Goal: Task Accomplishment & Management: Manage account settings

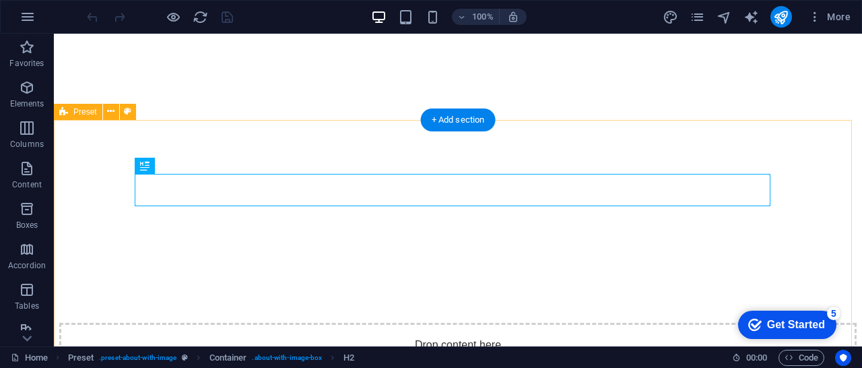
scroll to position [1447, 0]
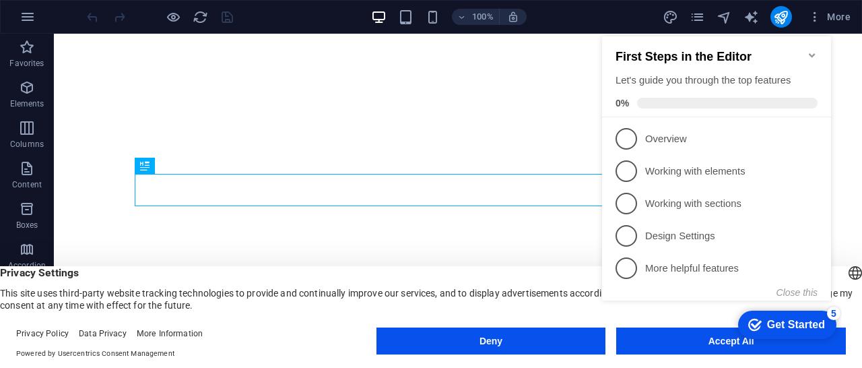
click at [811, 50] on icon "Minimize checklist" at bounding box center [811, 55] width 11 height 11
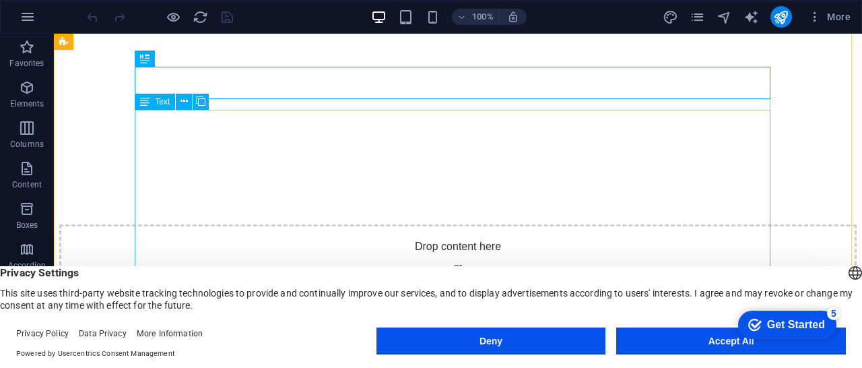
scroll to position [1556, 0]
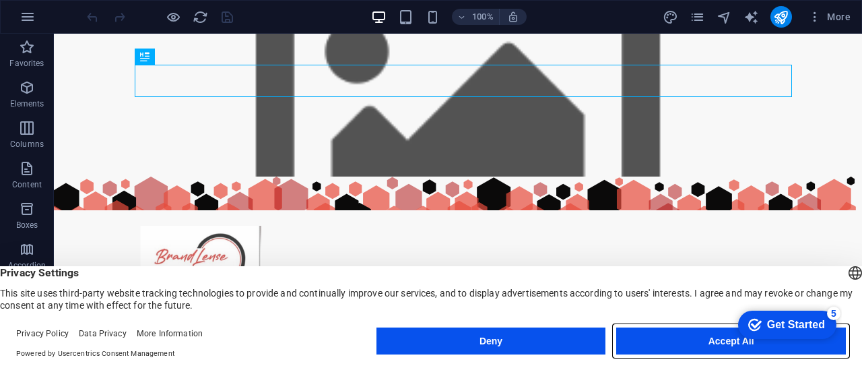
click at [662, 334] on button "Accept All" at bounding box center [731, 340] width 230 height 27
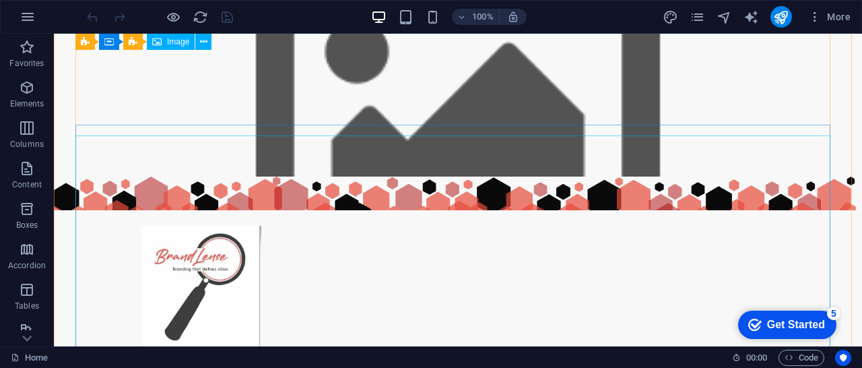
scroll to position [2126, 0]
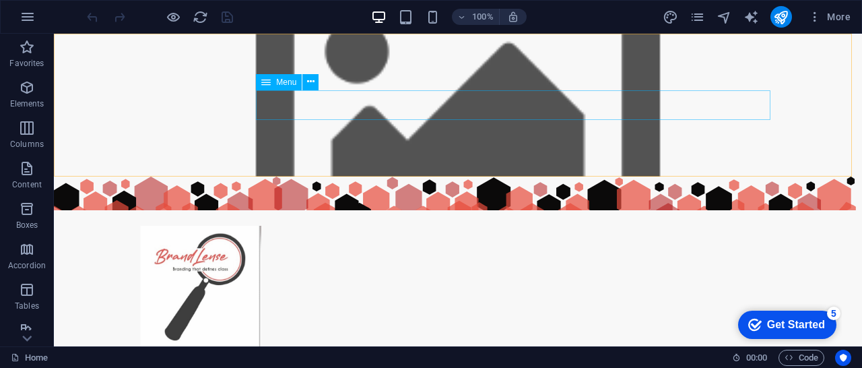
click at [728, 347] on nav "Home Services About Us Contact" at bounding box center [457, 362] width 635 height 30
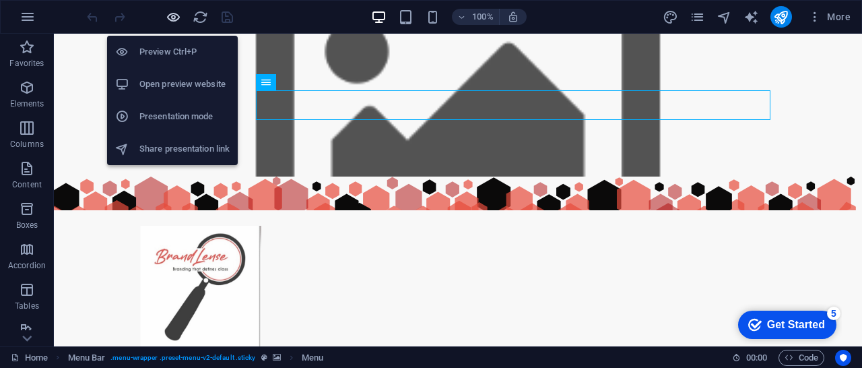
click at [176, 315] on icon "button" at bounding box center [404, 327] width 764 height 24
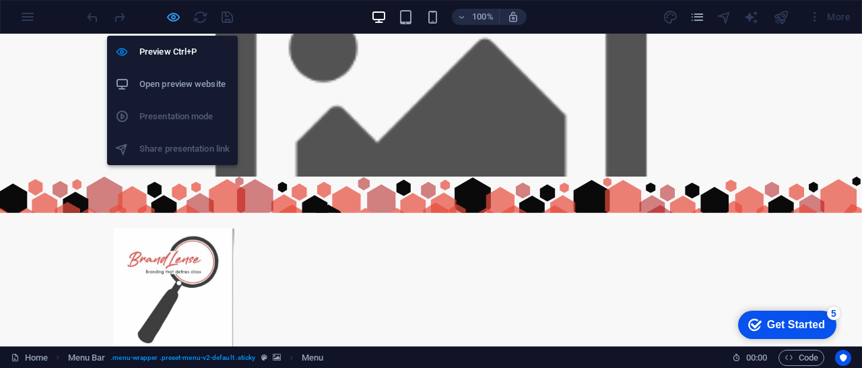
scroll to position [2096, 0]
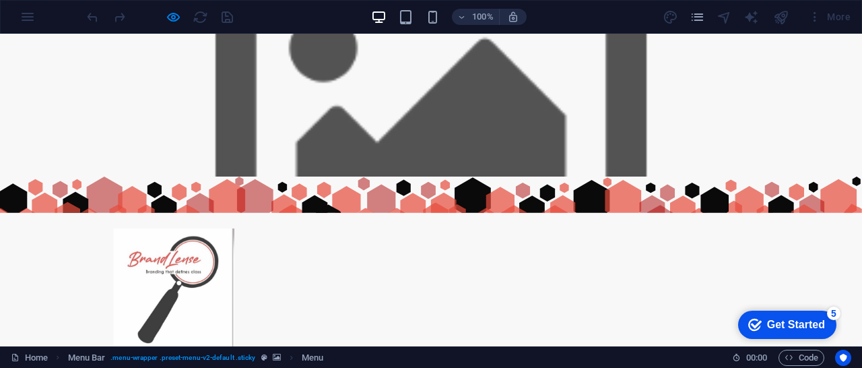
click at [692, 349] on link "Contact" at bounding box center [704, 364] width 90 height 30
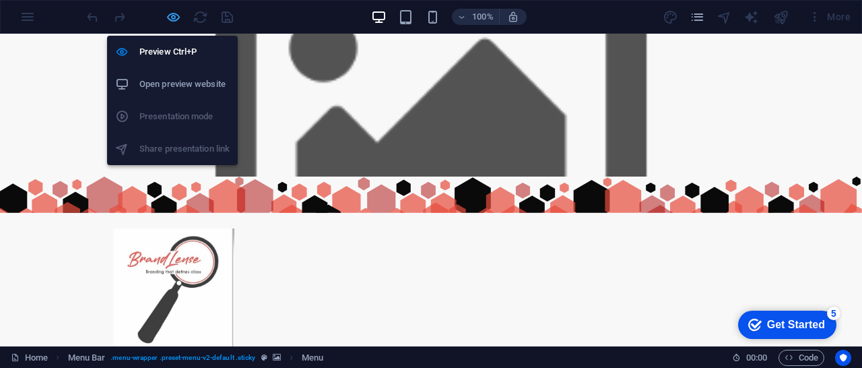
click at [172, 219] on icon "button" at bounding box center [431, 231] width 818 height 24
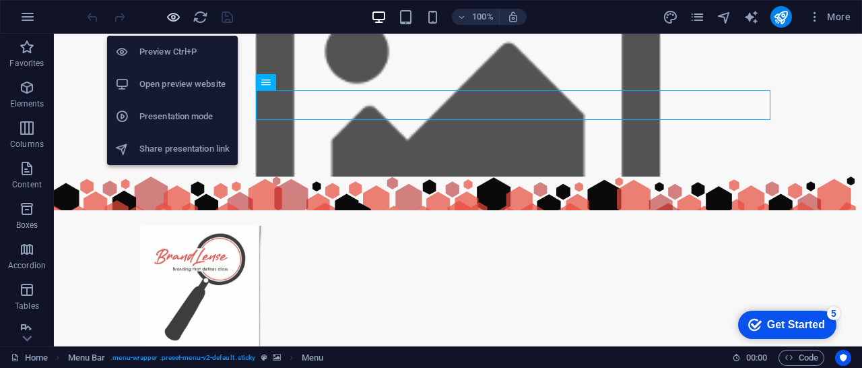
scroll to position [2126, 0]
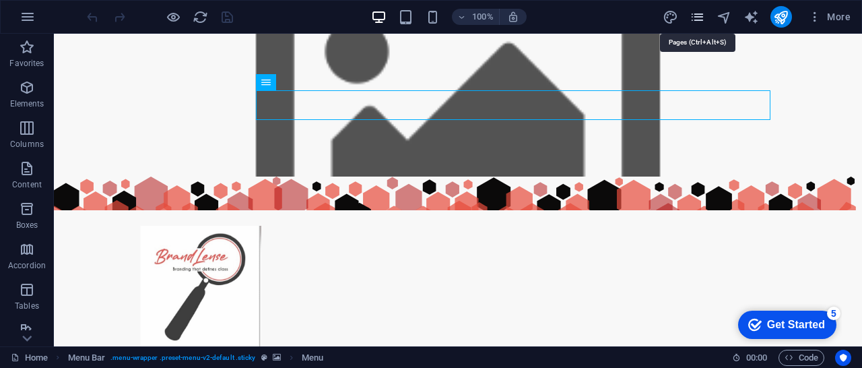
click at [703, 20] on icon "pages" at bounding box center [696, 16] width 15 height 15
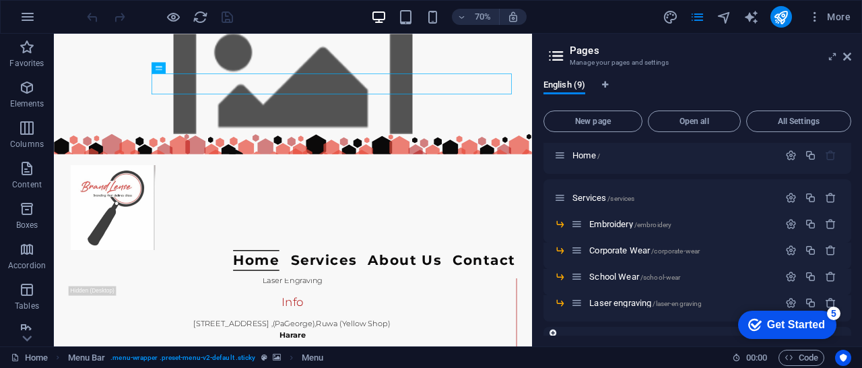
scroll to position [0, 0]
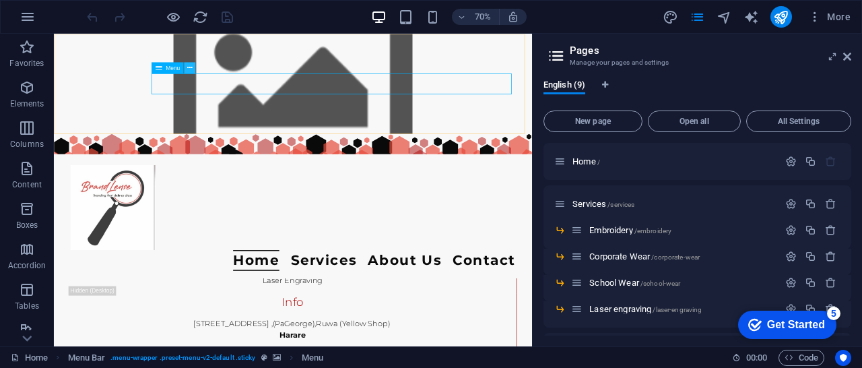
click at [185, 68] on button at bounding box center [189, 67] width 11 height 11
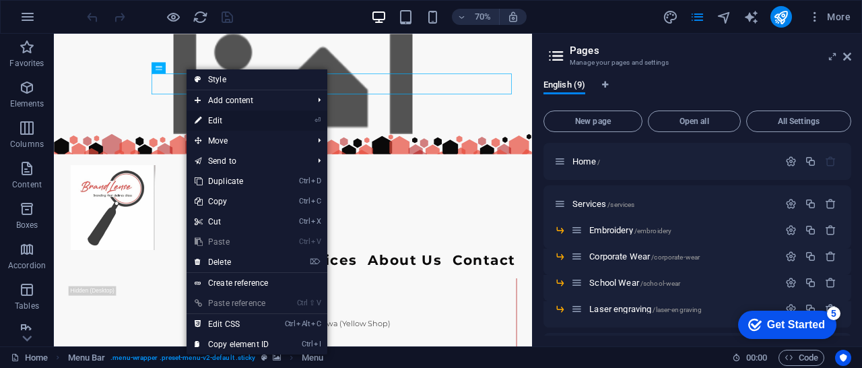
click at [244, 119] on link "⏎ Edit" at bounding box center [231, 120] width 90 height 20
select select
select select "1"
select select
select select "6"
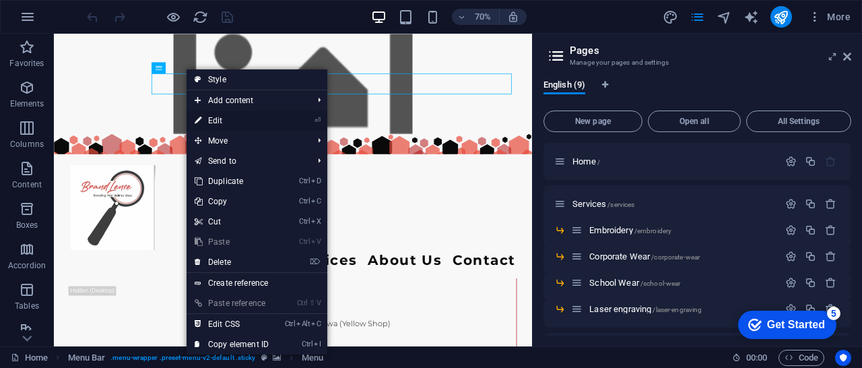
select select
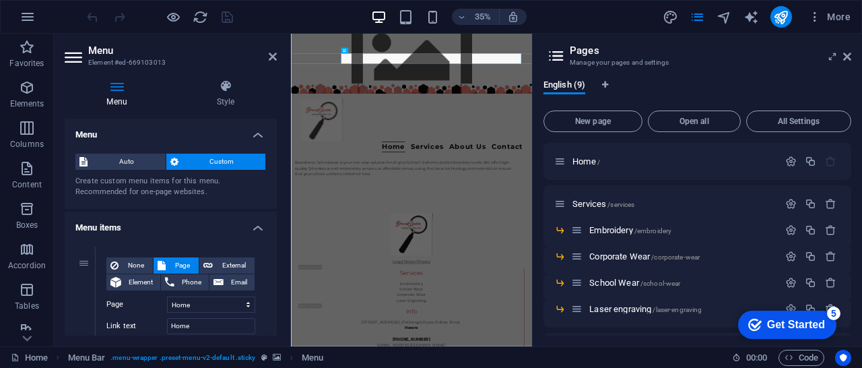
scroll to position [2170, 0]
click at [861, 342] on nav "Home Services About Us Contact" at bounding box center [635, 357] width 635 height 30
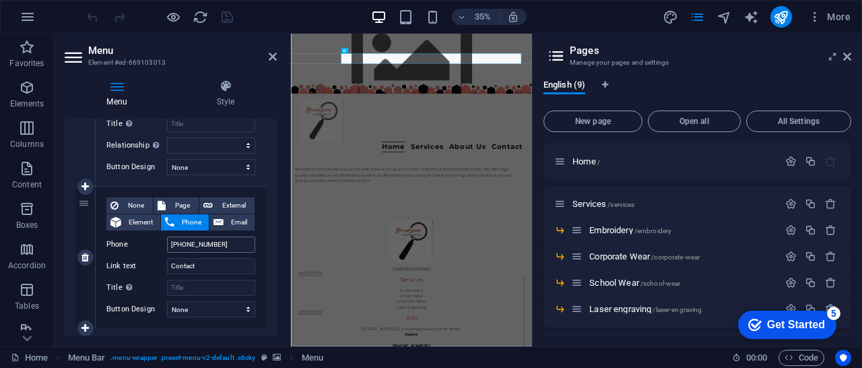
scroll to position [654, 0]
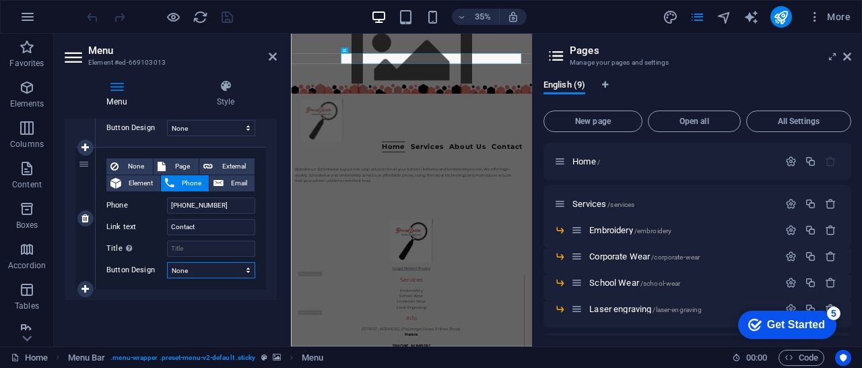
click at [230, 273] on select "None Default Primary Secondary" at bounding box center [211, 270] width 88 height 16
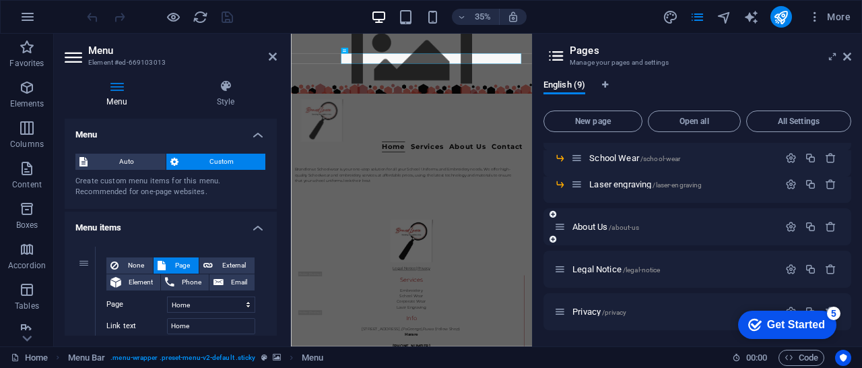
scroll to position [0, 0]
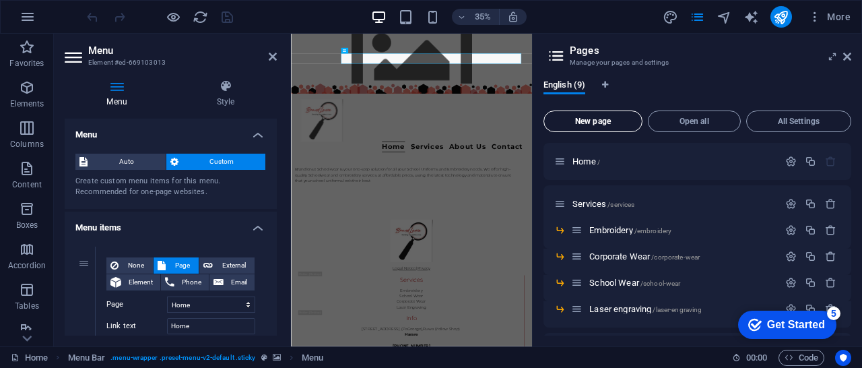
click at [603, 129] on button "New page" at bounding box center [592, 121] width 99 height 22
select select "1"
select select "6"
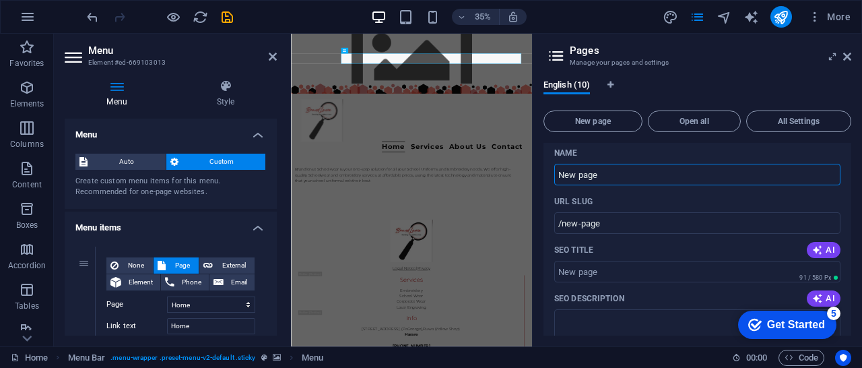
scroll to position [318, 0]
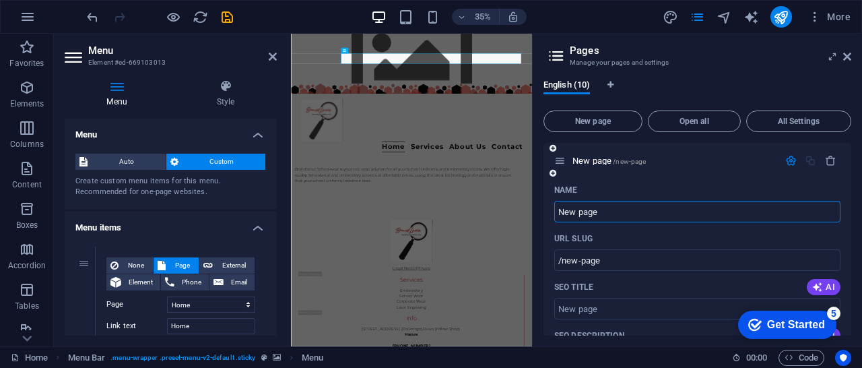
click at [636, 208] on input "New page" at bounding box center [697, 212] width 286 height 22
click at [558, 211] on input "New page" at bounding box center [697, 212] width 286 height 22
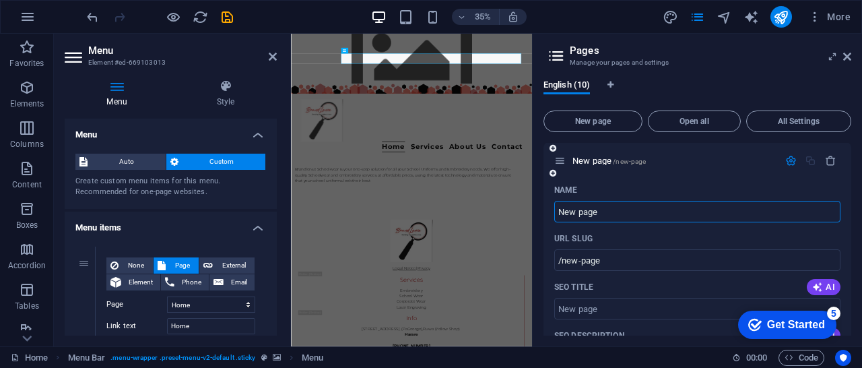
drag, startPoint x: 603, startPoint y: 212, endPoint x: 556, endPoint y: 216, distance: 47.3
click at [556, 216] on input "New page" at bounding box center [697, 212] width 286 height 22
type input "c"
type input "/c"
select select "1"
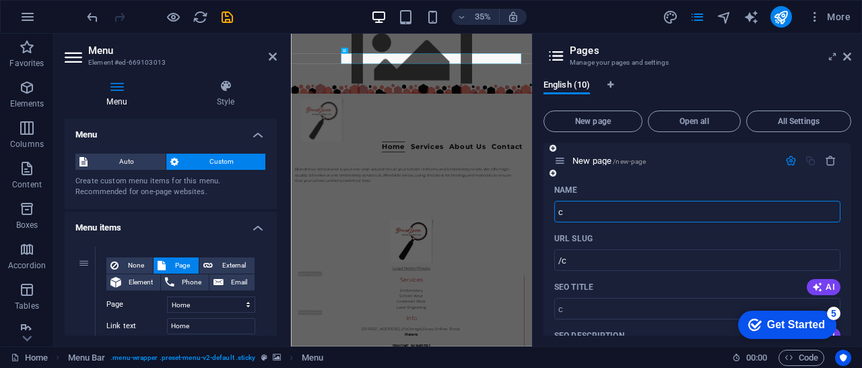
select select "6"
type input "conta"
select select "1"
select select "6"
type input "/con"
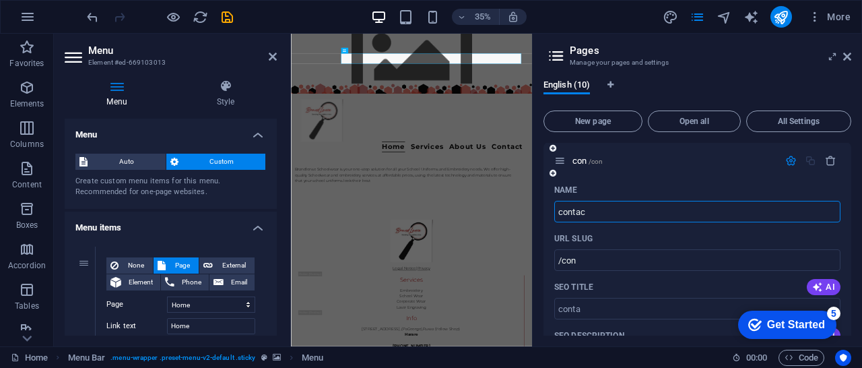
type input "contact"
select select "1"
select select "6"
type input "/conta"
select select "1"
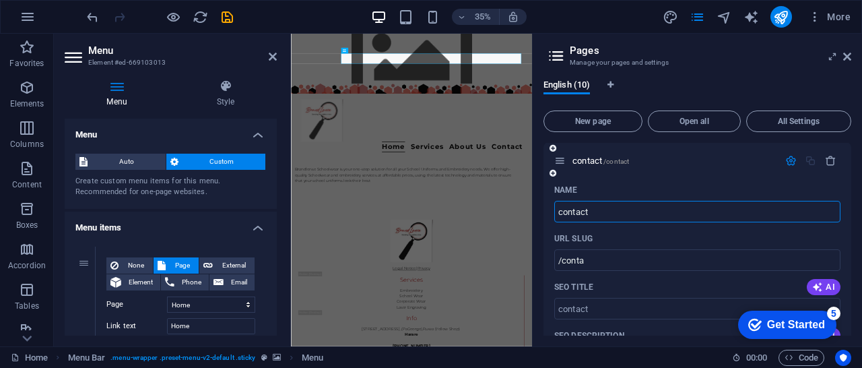
select select "6"
type input "contact"
type input "/contact"
click at [561, 213] on input "contact" at bounding box center [697, 212] width 286 height 22
type input "ontact"
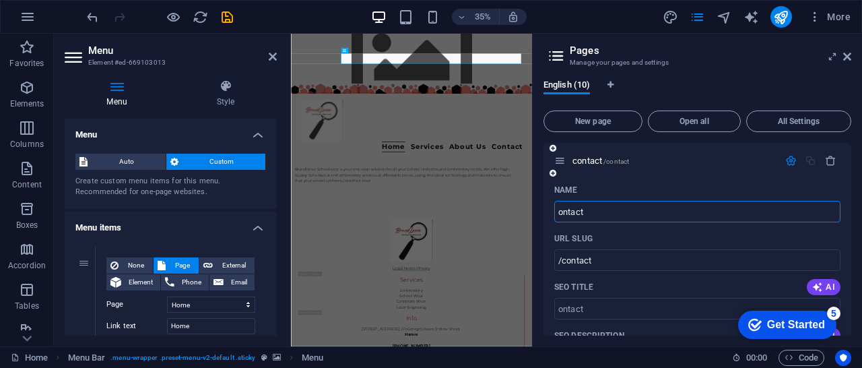
type input "/ontact"
select select "1"
select select "6"
type input "Contact"
type input "/contact"
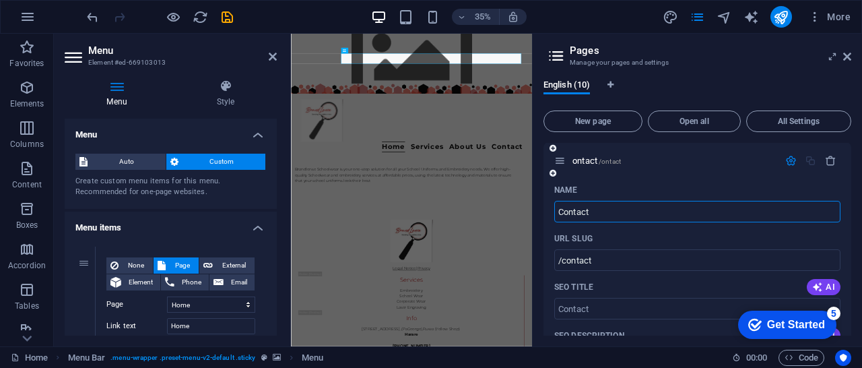
select select "1"
select select "6"
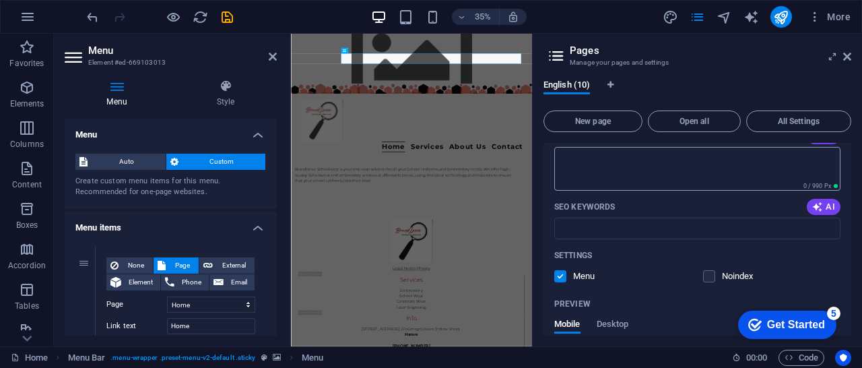
scroll to position [461, 0]
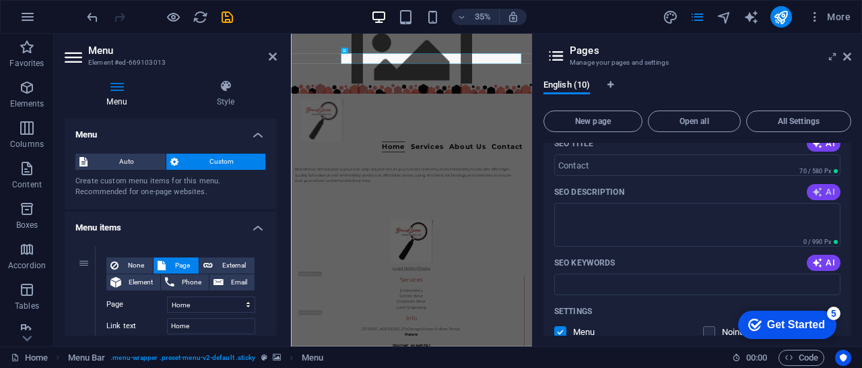
type input "Contact"
click at [825, 189] on span "AI" at bounding box center [823, 191] width 23 height 11
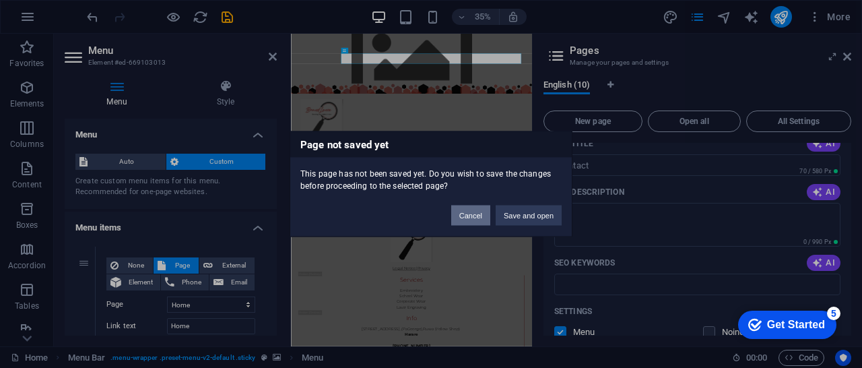
click at [479, 213] on button "Cancel" at bounding box center [470, 215] width 39 height 20
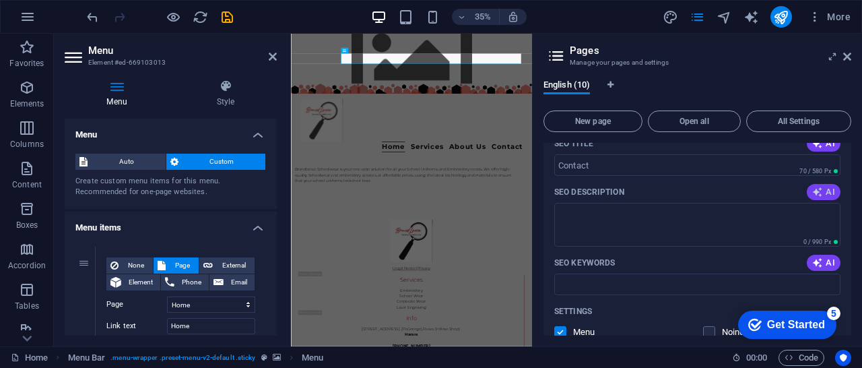
click at [820, 195] on icon "button" at bounding box center [817, 191] width 11 height 11
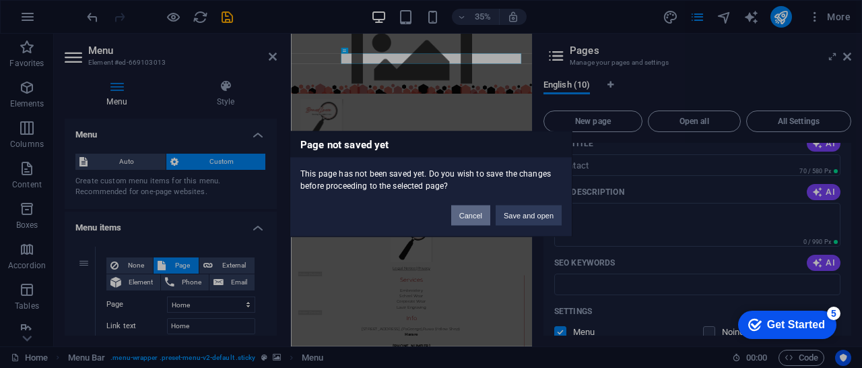
click at [483, 217] on button "Cancel" at bounding box center [470, 215] width 39 height 20
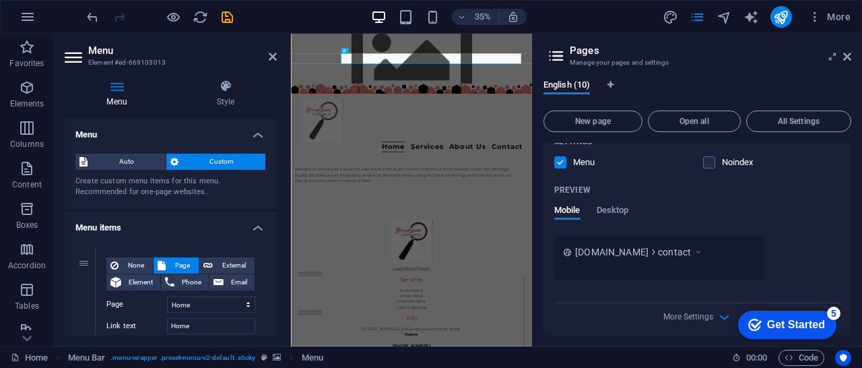
scroll to position [579, 0]
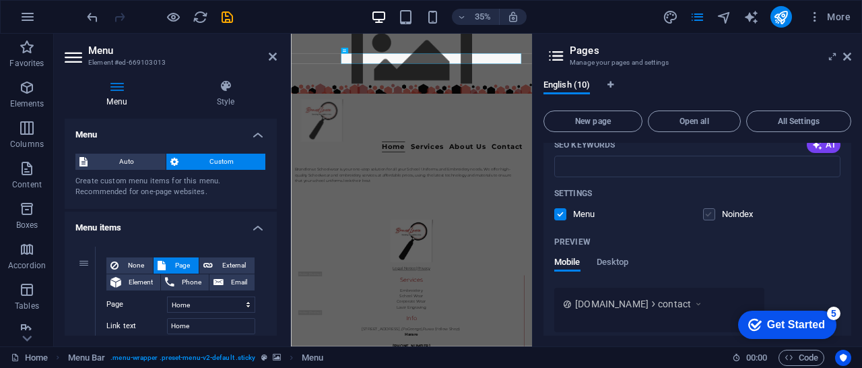
click at [711, 216] on label at bounding box center [709, 214] width 12 height 12
click at [0, 0] on input "checkbox" at bounding box center [0, 0] width 0 height 0
select select "1"
select select "6"
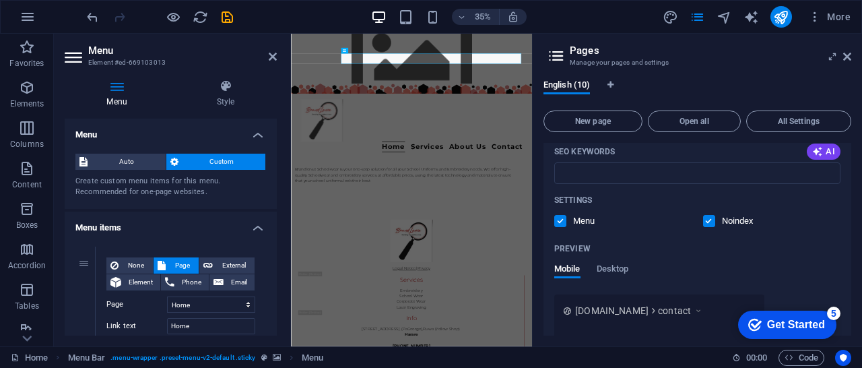
scroll to position [568, 0]
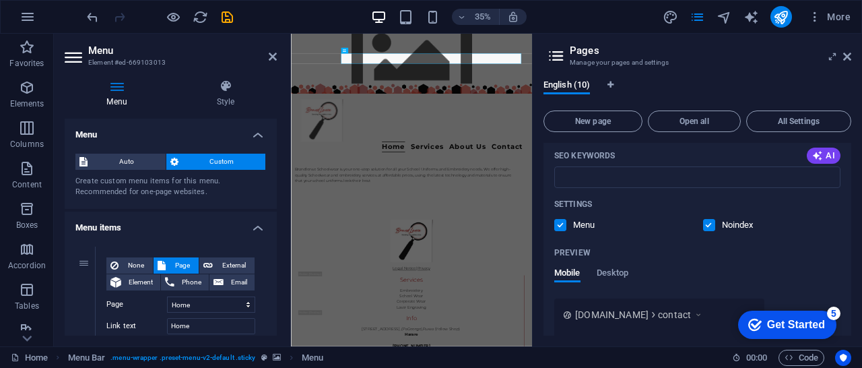
click at [711, 226] on label at bounding box center [709, 225] width 12 height 12
click at [0, 0] on input "checkbox" at bounding box center [0, 0] width 0 height 0
select select "1"
select select "6"
